Goal: Task Accomplishment & Management: Manage account settings

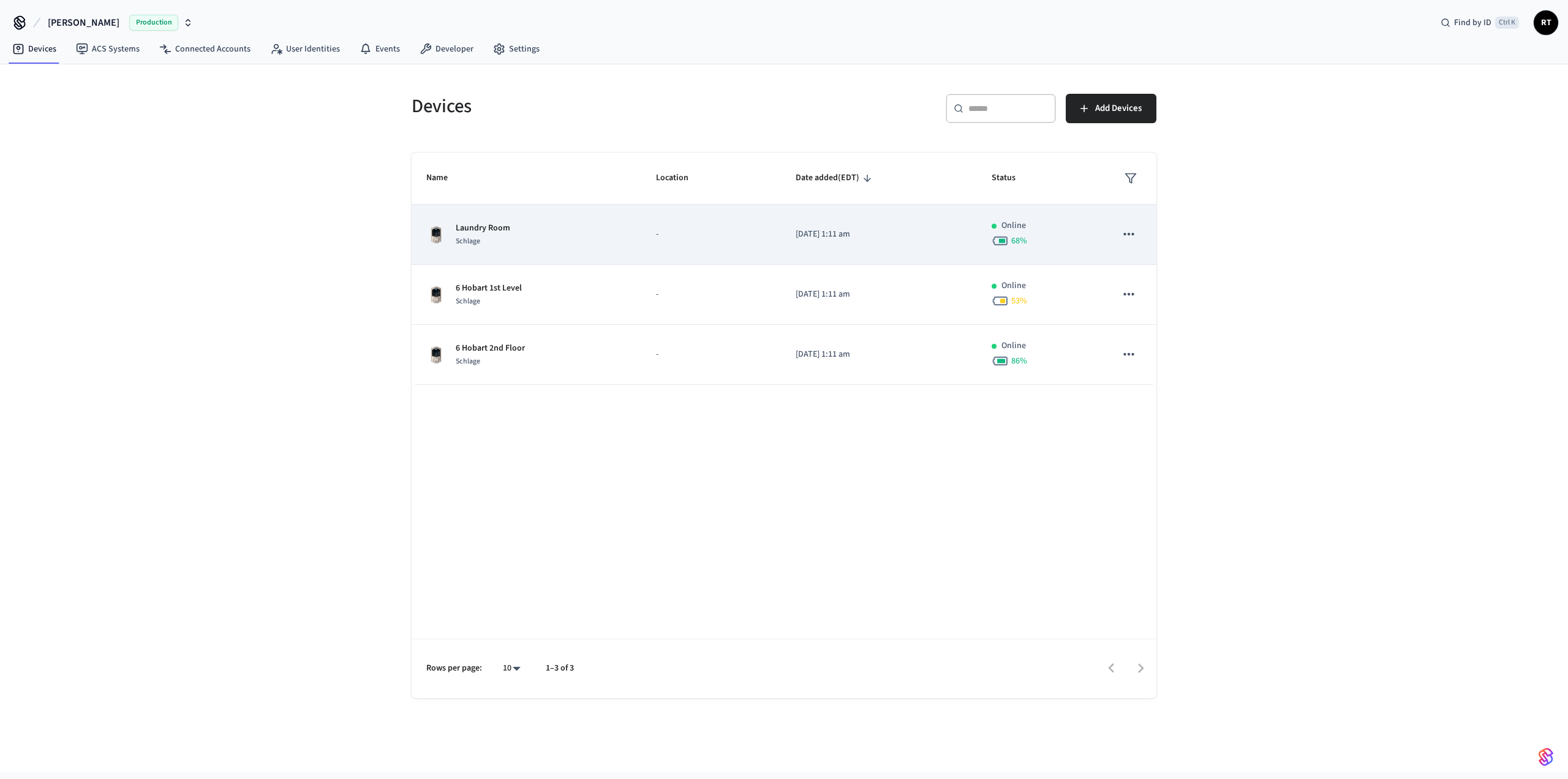
click at [538, 233] on div "Laundry Room Schlage" at bounding box center [526, 234] width 200 height 25
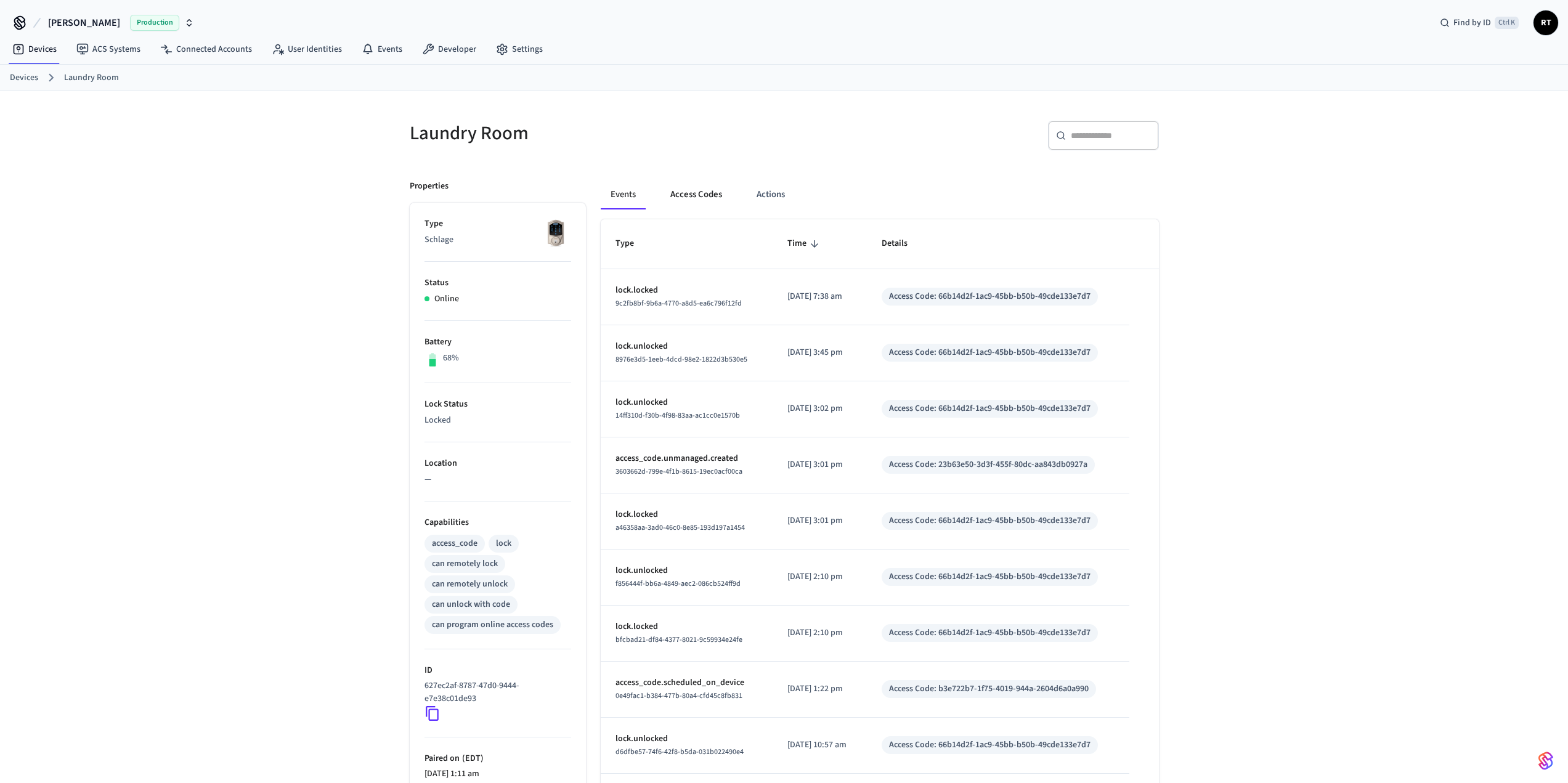
click at [699, 200] on button "Access Codes" at bounding box center [696, 194] width 71 height 30
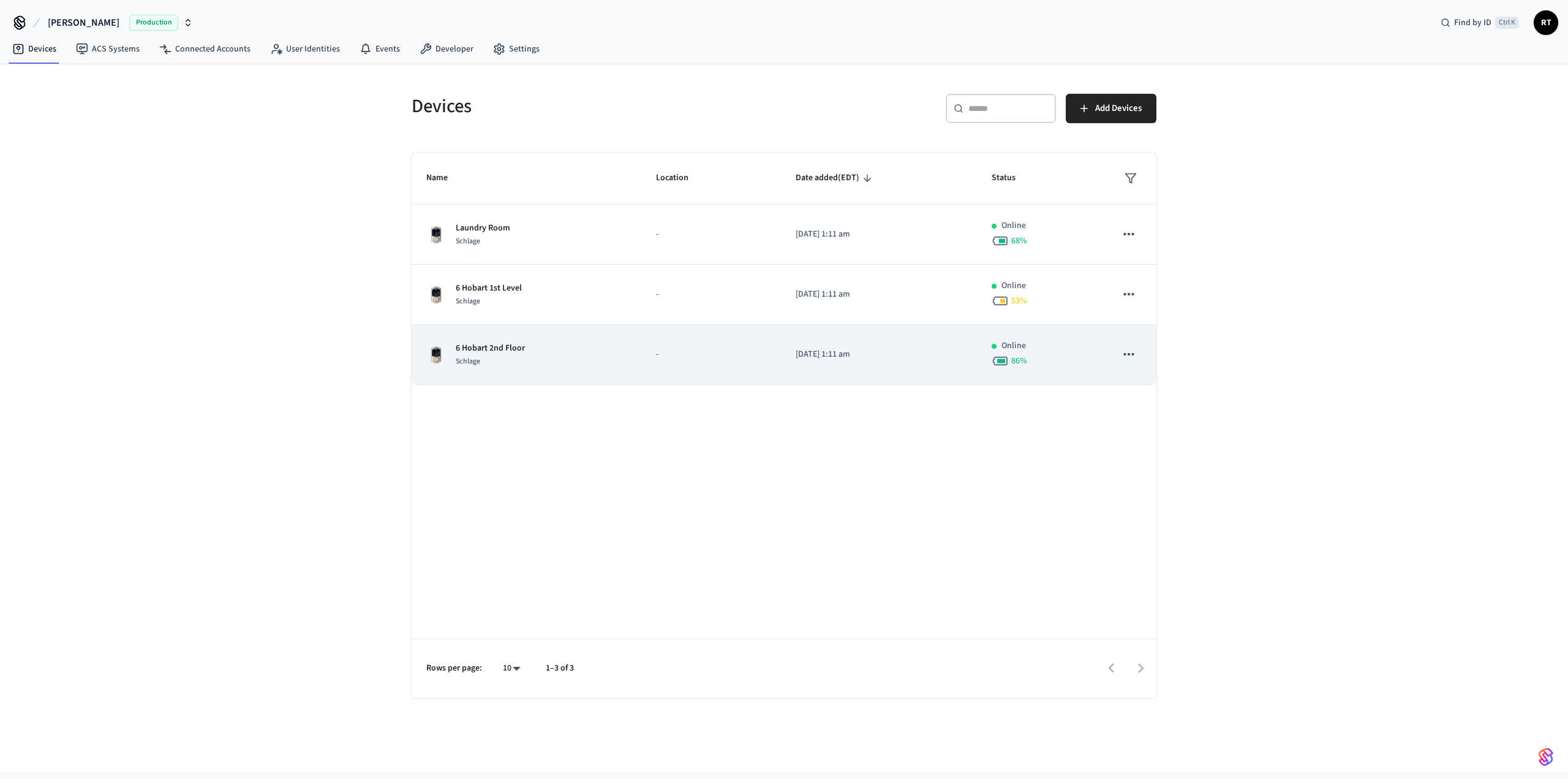
click at [511, 348] on p "6 Hobart 2nd Floor" at bounding box center [490, 348] width 69 height 13
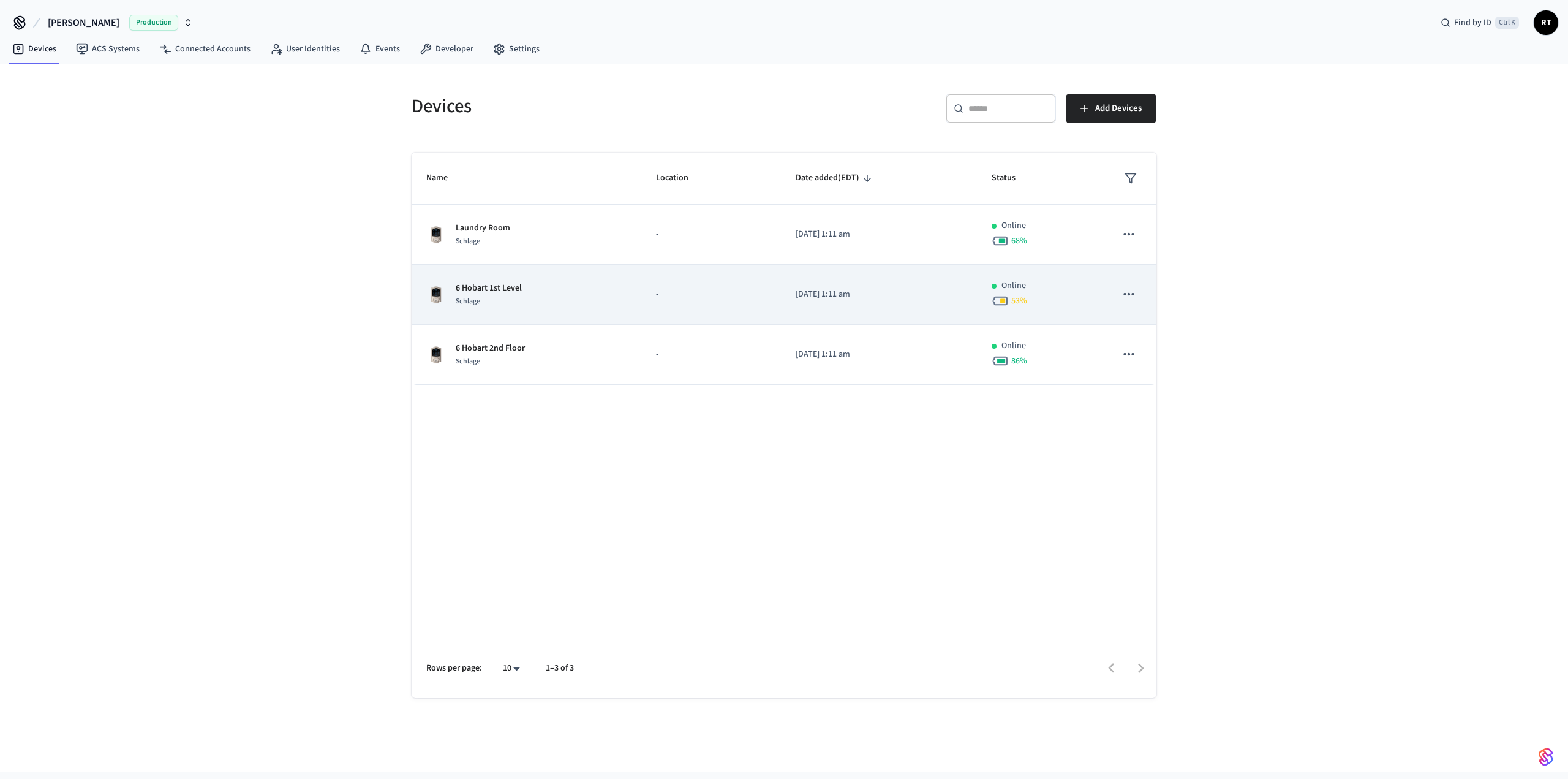
click at [519, 293] on p "6 Hobart 1st Level" at bounding box center [489, 288] width 66 height 13
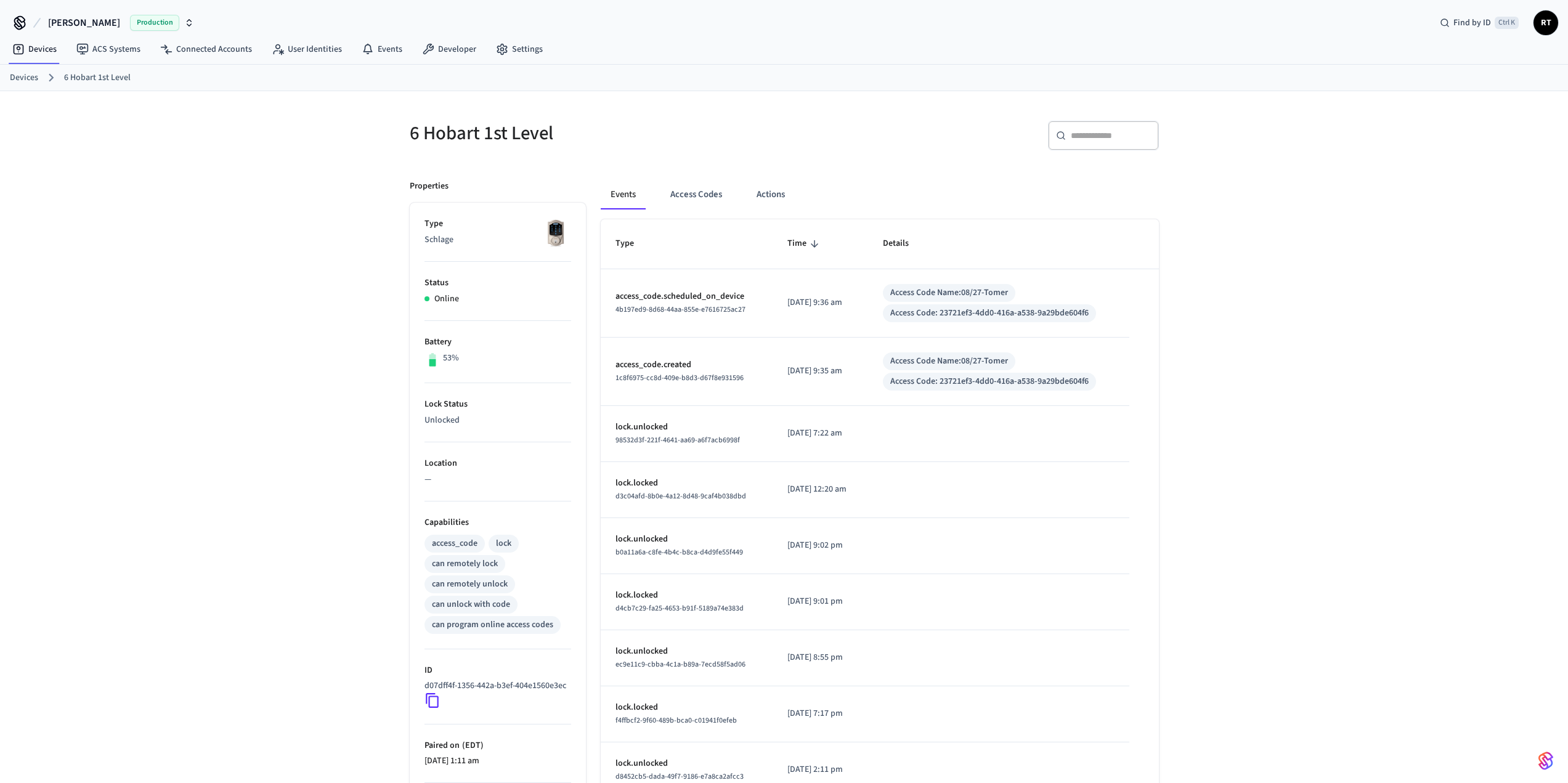
click at [690, 178] on div "Events Access Codes Actions Type Time Details access_code.scheduled_on_device 4…" at bounding box center [872, 539] width 573 height 748
click at [699, 200] on button "Access Codes" at bounding box center [696, 194] width 71 height 30
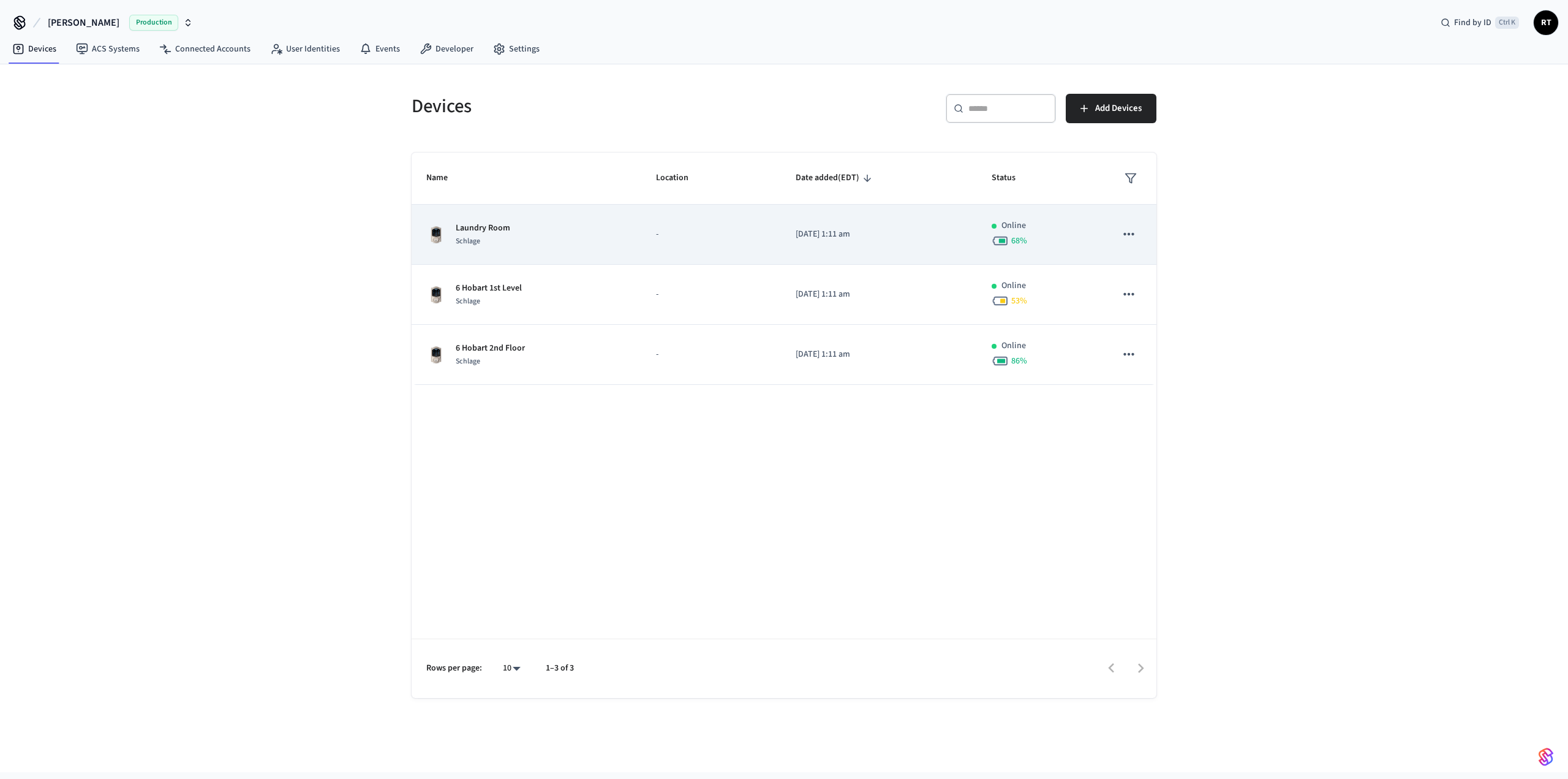
click at [509, 226] on p "Laundry Room" at bounding box center [483, 228] width 54 height 13
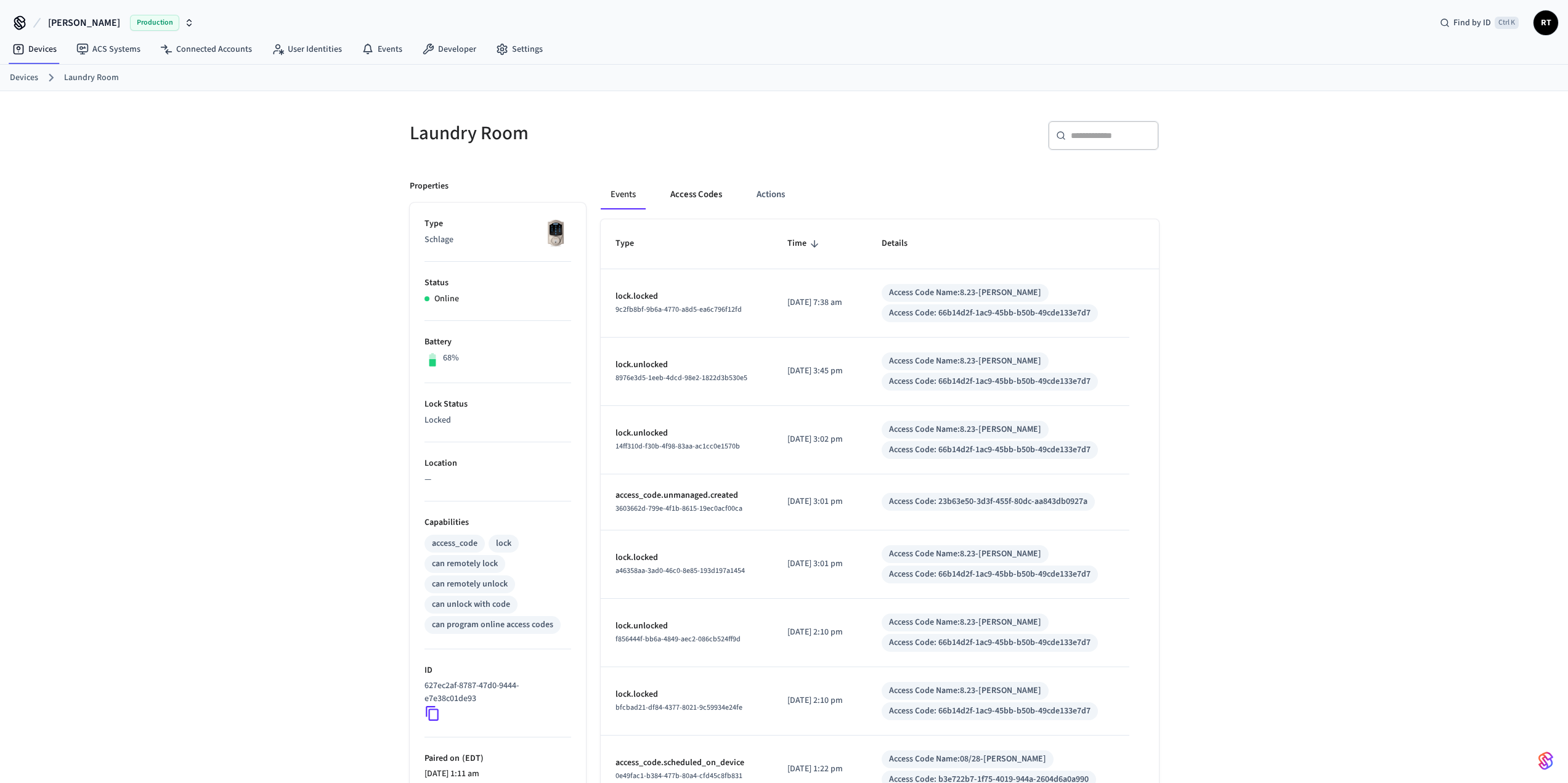
click at [682, 188] on button "Access Codes" at bounding box center [696, 194] width 71 height 30
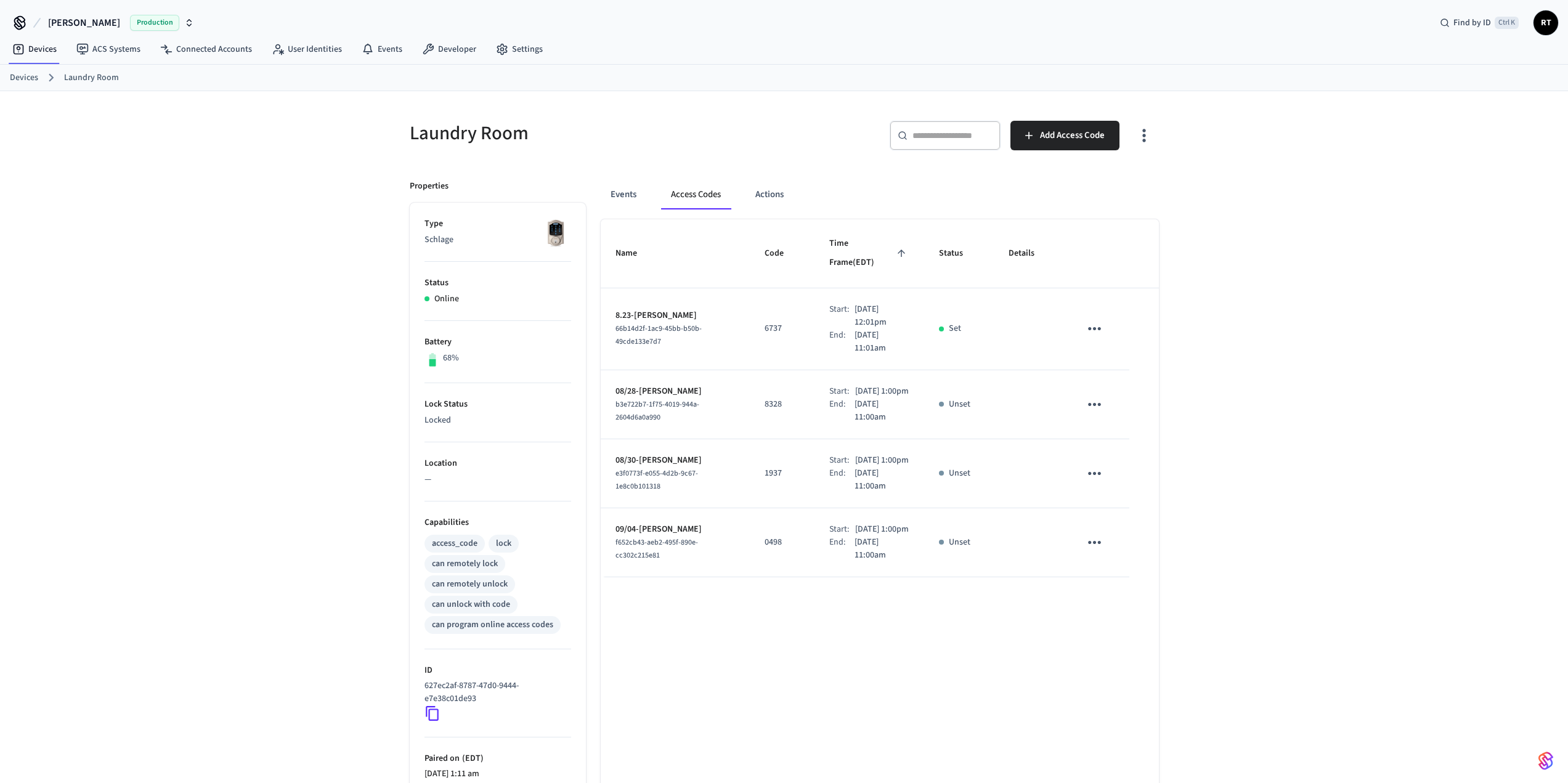
click at [1102, 319] on icon "sticky table" at bounding box center [1094, 329] width 19 height 19
click at [984, 360] on div at bounding box center [788, 391] width 1577 height 783
